Goal: Information Seeking & Learning: Learn about a topic

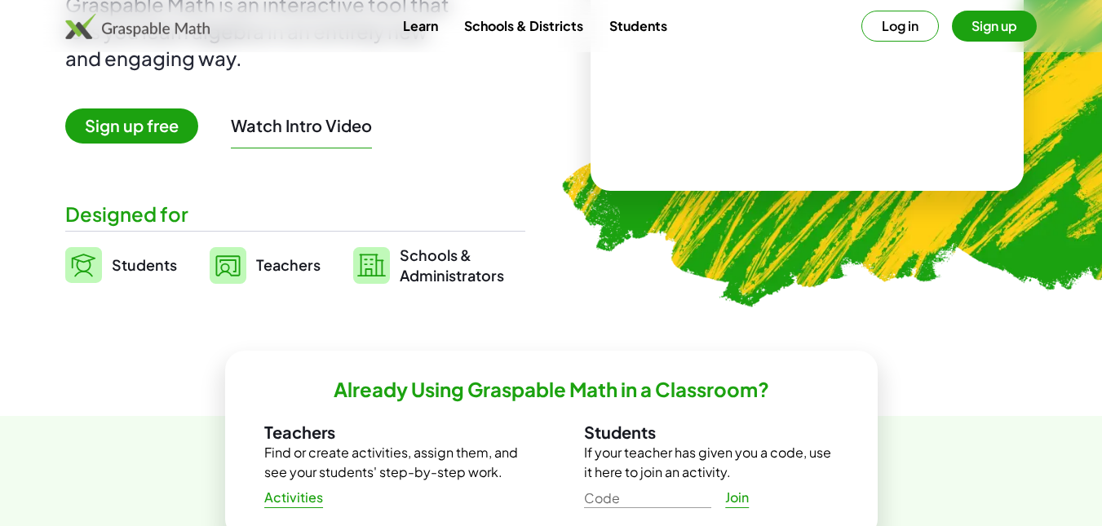
scroll to position [108, 0]
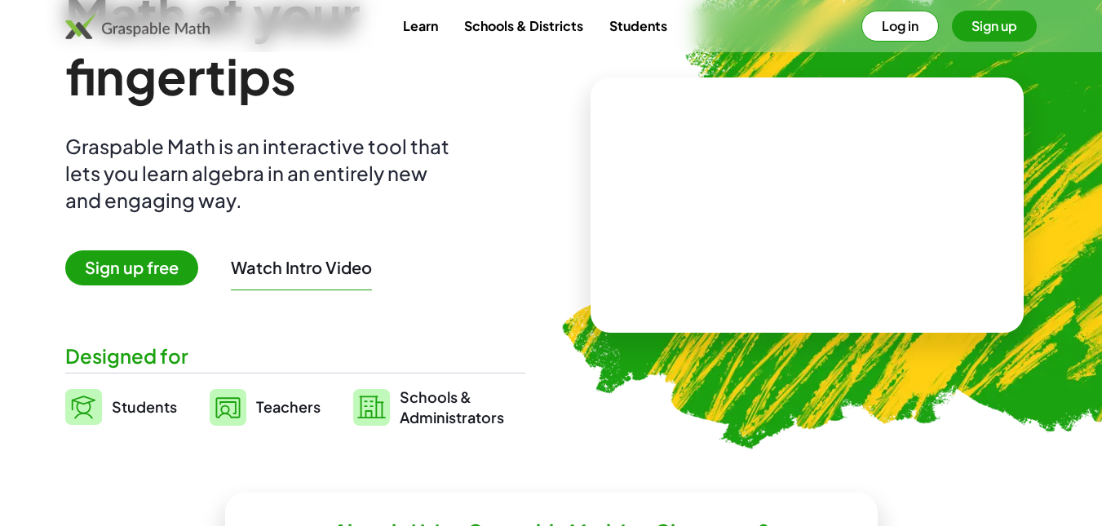
click at [133, 265] on span "Sign up free" at bounding box center [131, 267] width 133 height 35
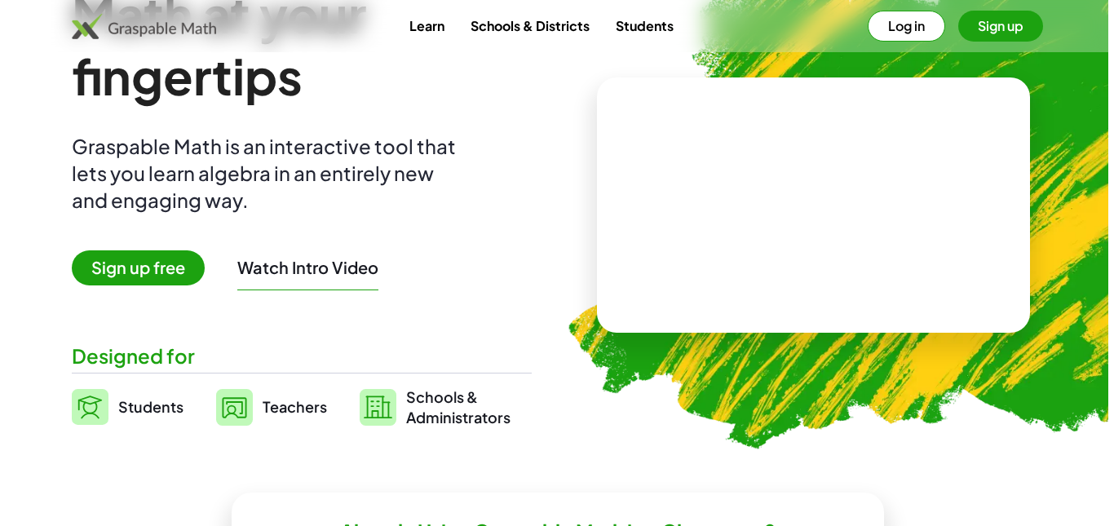
scroll to position [0, 0]
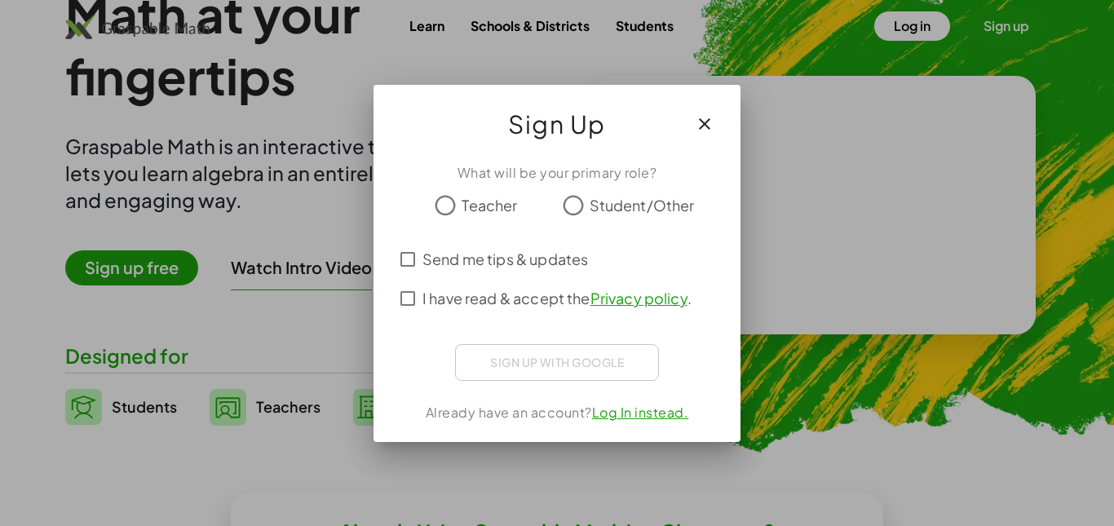
click at [644, 209] on span "Student/Other" at bounding box center [642, 205] width 105 height 22
click at [469, 205] on span "Teacher" at bounding box center [489, 205] width 55 height 22
click at [479, 247] on label "Send me tips & updates" at bounding box center [505, 259] width 166 height 39
click at [463, 291] on span "I have read & accept the Privacy policy ." at bounding box center [556, 298] width 269 height 22
click at [465, 267] on span "Send me tips & updates" at bounding box center [505, 259] width 166 height 22
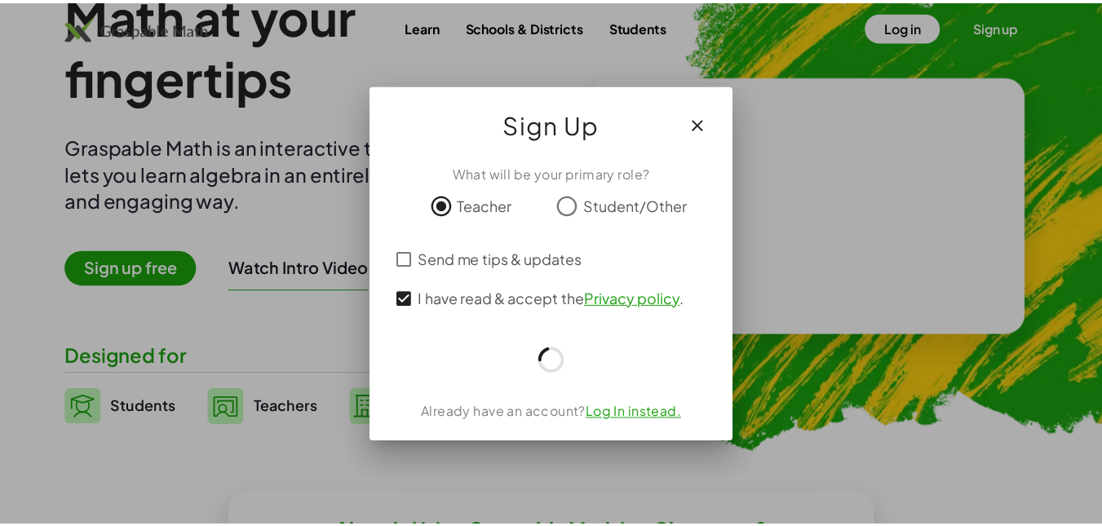
scroll to position [108, 0]
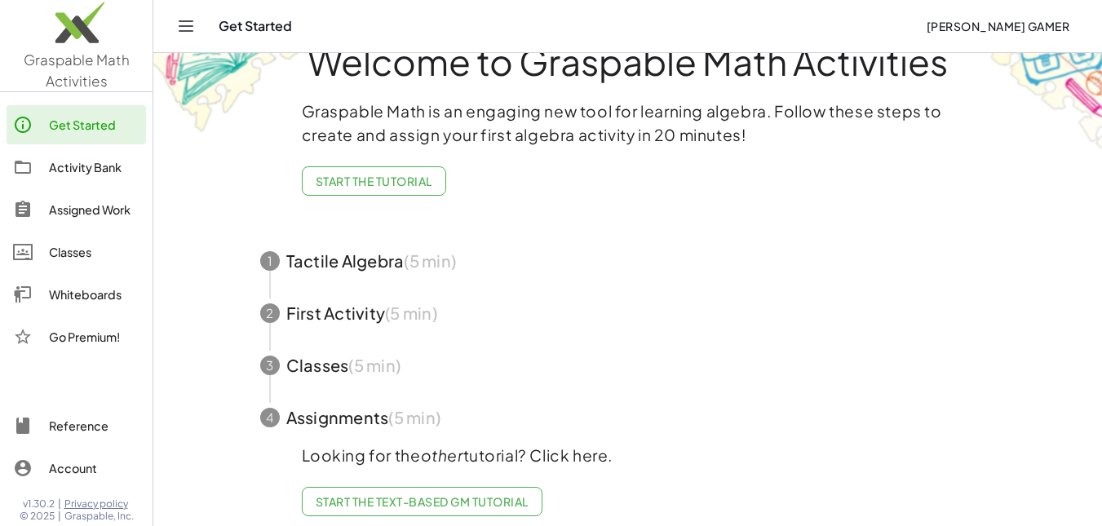
scroll to position [72, 0]
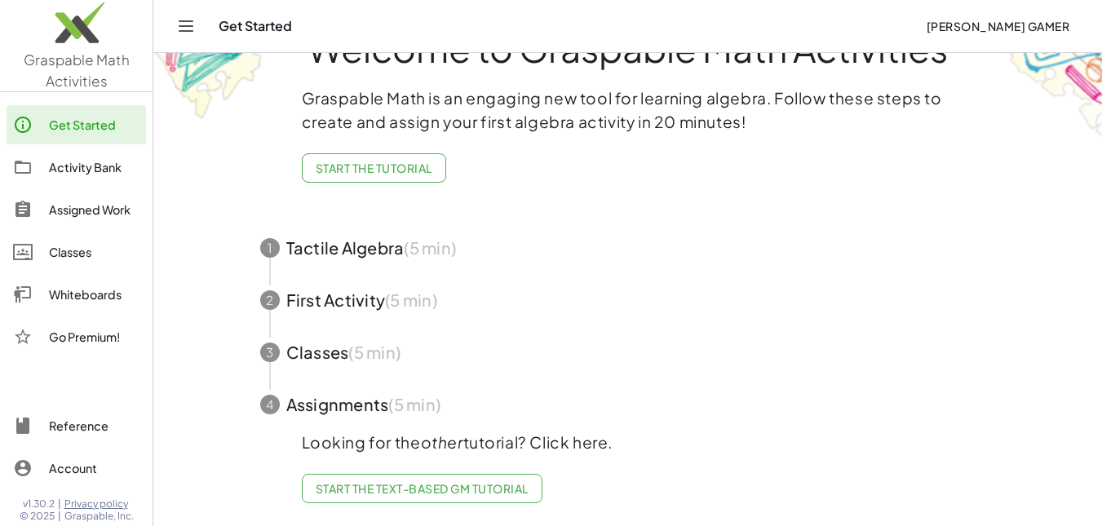
click at [40, 174] on div at bounding box center [31, 167] width 36 height 20
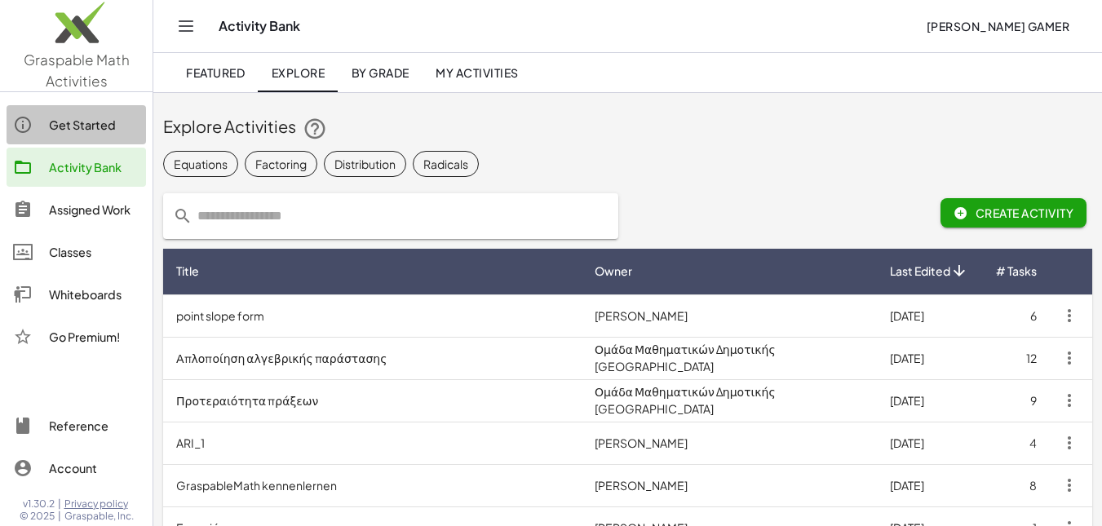
click at [116, 123] on div "Get Started" at bounding box center [94, 125] width 91 height 20
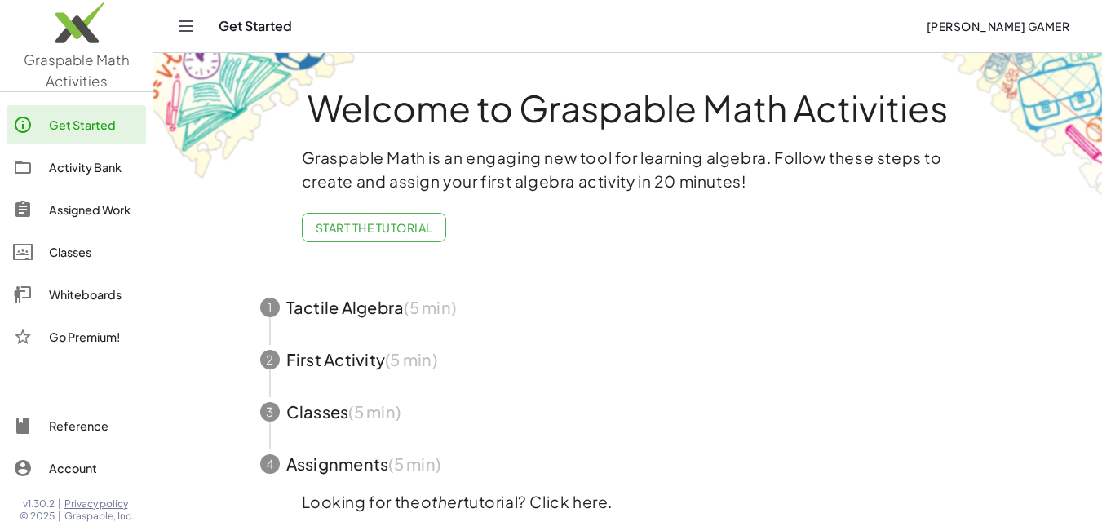
click at [147, 167] on div "Get Started Activity Bank Assigned Work Classes Whiteboards Go Premium!" at bounding box center [76, 232] width 152 height 267
click at [144, 164] on link "Activity Bank" at bounding box center [76, 167] width 139 height 39
